Goal: Task Accomplishment & Management: Manage account settings

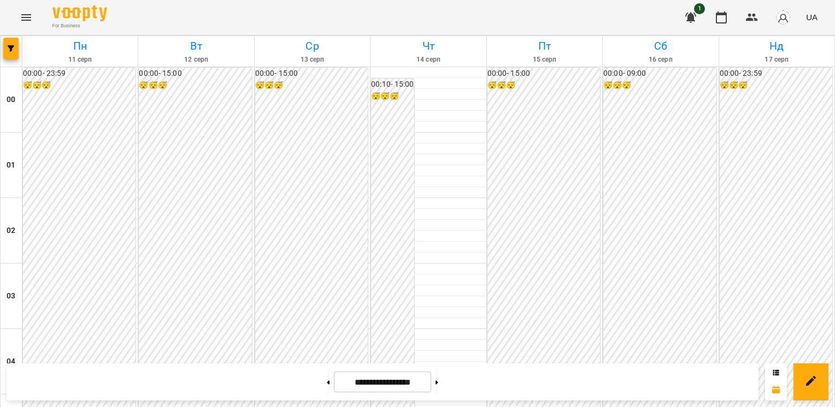
scroll to position [992, 0]
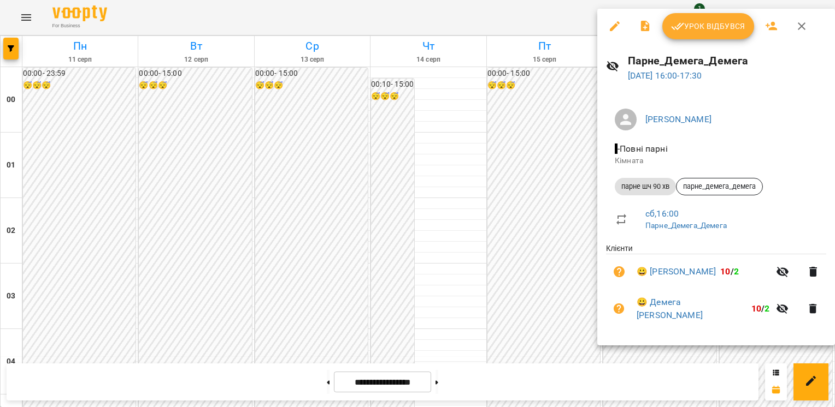
click at [701, 23] on span "Урок відбувся" at bounding box center [708, 26] width 74 height 13
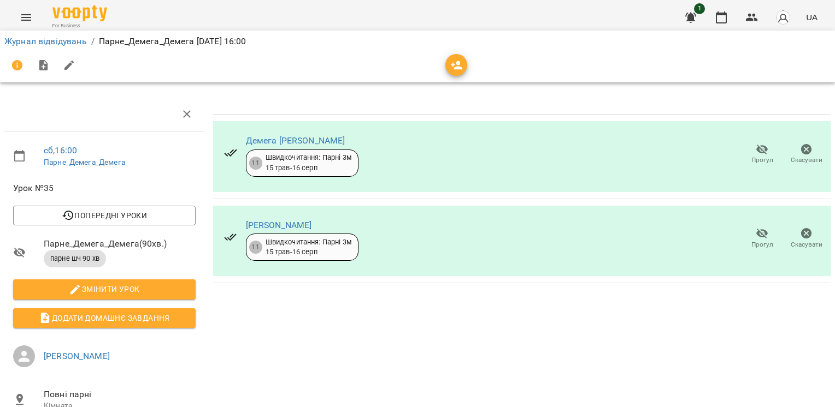
click at [756, 231] on icon "button" at bounding box center [762, 234] width 12 height 10
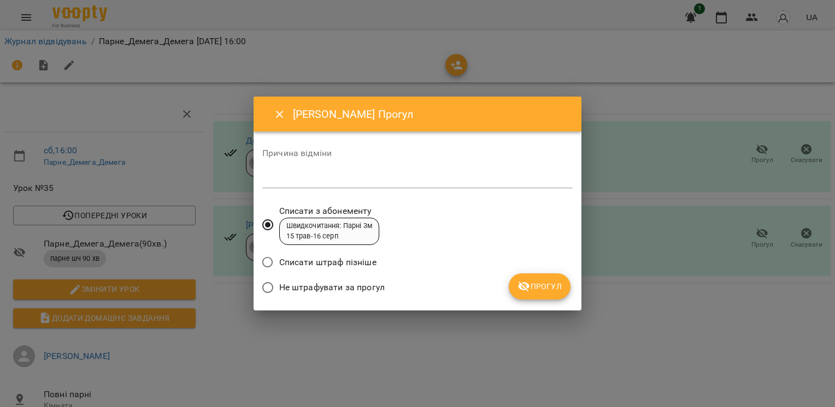
click at [409, 180] on textarea at bounding box center [417, 179] width 310 height 10
type textarea "*******"
click at [534, 291] on span "Прогул" at bounding box center [539, 286] width 44 height 13
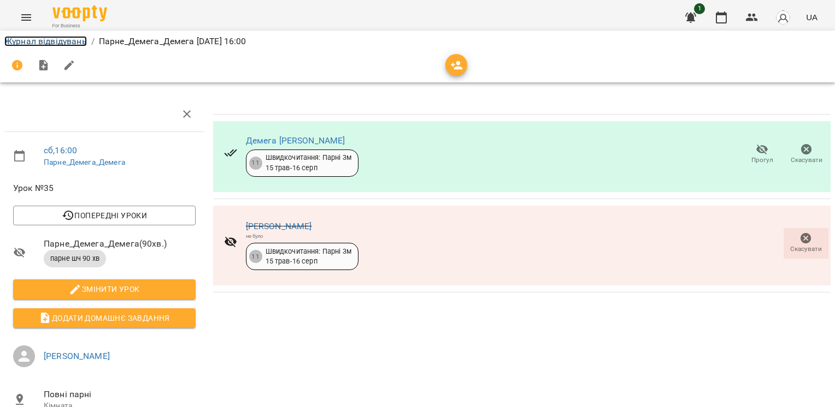
click at [70, 40] on link "Журнал відвідувань" at bounding box center [45, 41] width 82 height 10
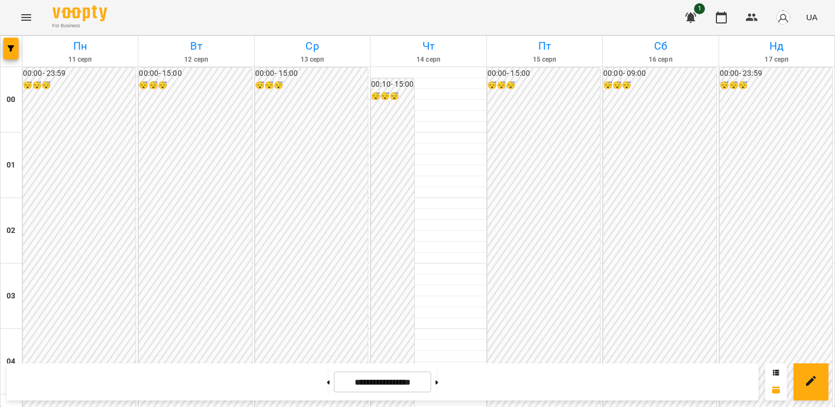
scroll to position [892, 0]
